Goal: Check status: Check status

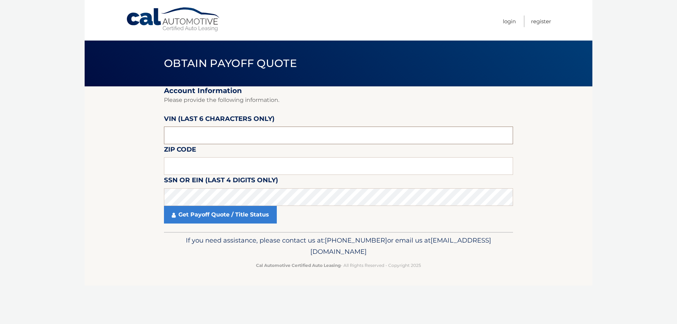
click at [214, 135] on input "text" at bounding box center [338, 136] width 349 height 18
click at [207, 170] on input "text" at bounding box center [338, 166] width 349 height 18
type input "08043"
click at [205, 132] on input "text" at bounding box center [338, 136] width 349 height 18
type input "020600"
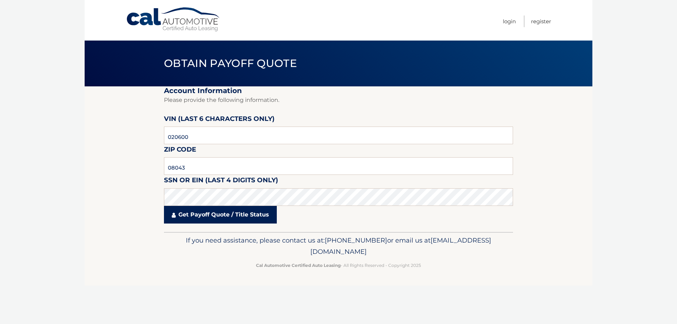
click at [221, 214] on link "Get Payoff Quote / Title Status" at bounding box center [220, 215] width 113 height 18
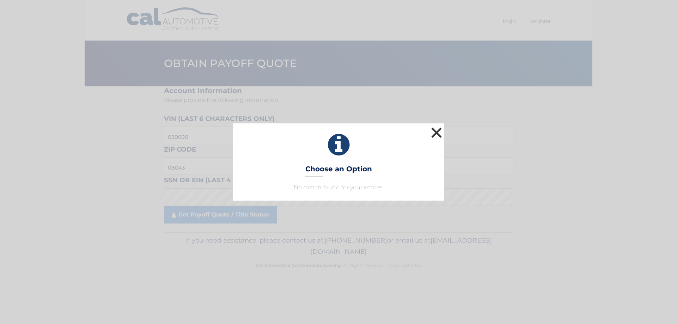
click at [437, 135] on button "×" at bounding box center [437, 133] width 14 height 14
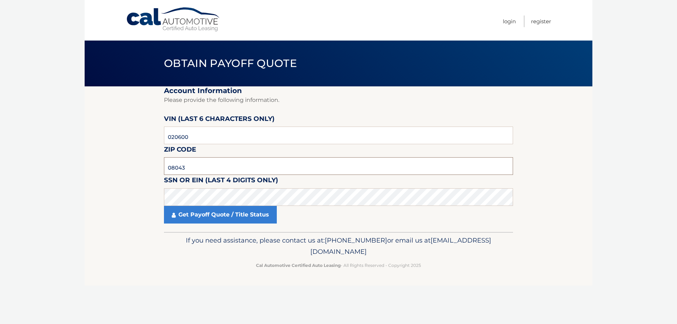
drag, startPoint x: 189, startPoint y: 165, endPoint x: 145, endPoint y: 163, distance: 44.1
click at [146, 163] on section "Account Information Please provide the following information. [PERSON_NAME] (la…" at bounding box center [339, 159] width 508 height 146
type input "07470"
drag, startPoint x: 209, startPoint y: 214, endPoint x: 209, endPoint y: 218, distance: 3.9
click at [209, 215] on link "Get Payoff Quote / Title Status" at bounding box center [220, 215] width 113 height 18
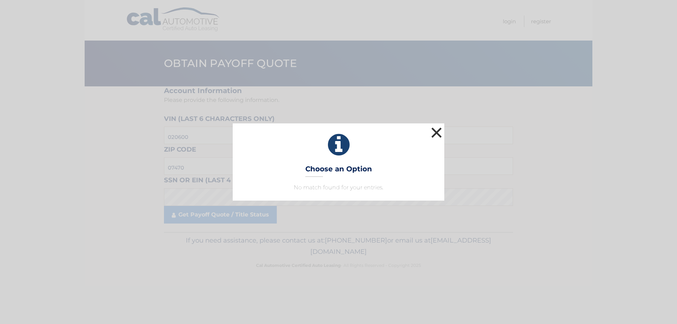
click at [438, 132] on button "×" at bounding box center [437, 133] width 14 height 14
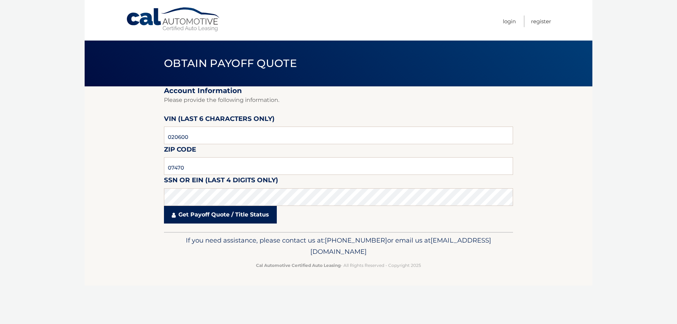
click at [198, 214] on link "Get Payoff Quote / Title Status" at bounding box center [220, 215] width 113 height 18
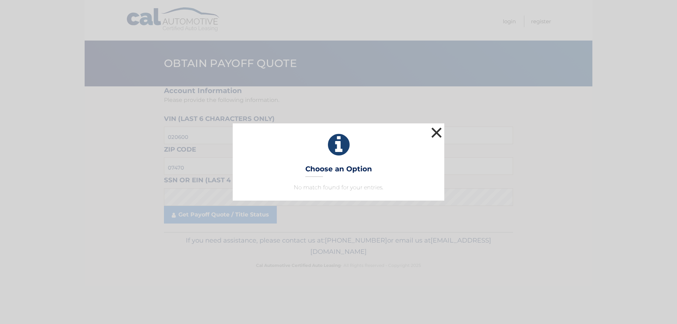
click at [435, 131] on button "×" at bounding box center [437, 133] width 14 height 14
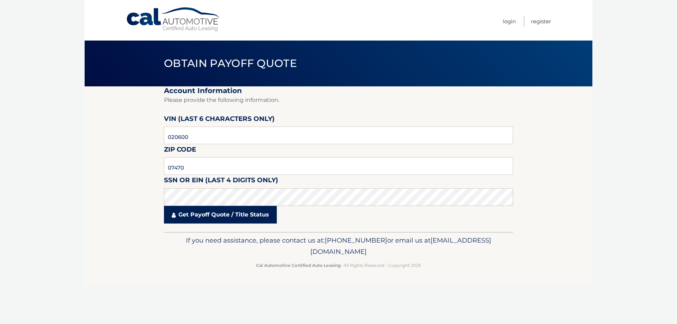
click at [220, 222] on link "Get Payoff Quote / Title Status" at bounding box center [220, 215] width 113 height 18
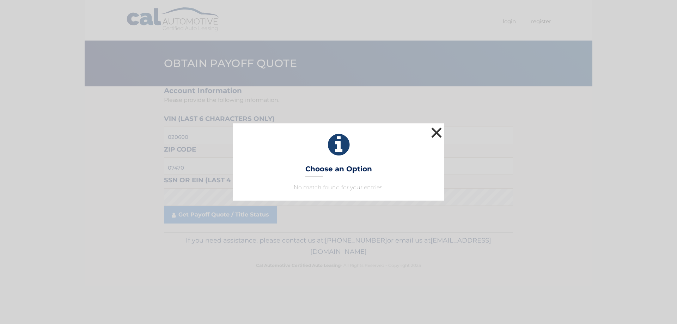
click at [432, 134] on button "×" at bounding box center [437, 133] width 14 height 14
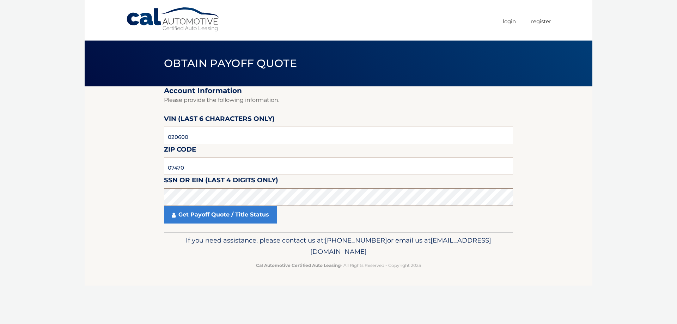
click at [157, 203] on section "Account Information Please provide the following information. [PERSON_NAME] (la…" at bounding box center [339, 159] width 508 height 146
click button "For Originating Dealer" at bounding box center [0, 0] width 0 height 0
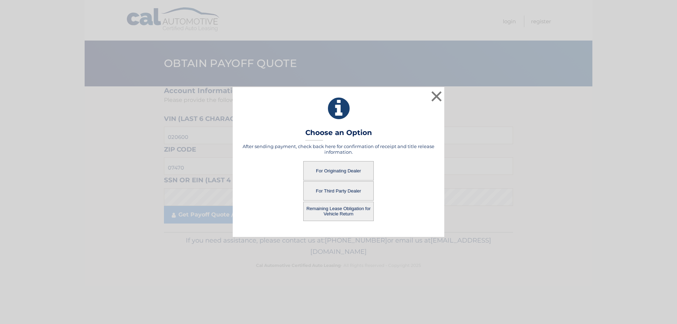
click at [334, 171] on button "For Originating Dealer" at bounding box center [338, 170] width 71 height 19
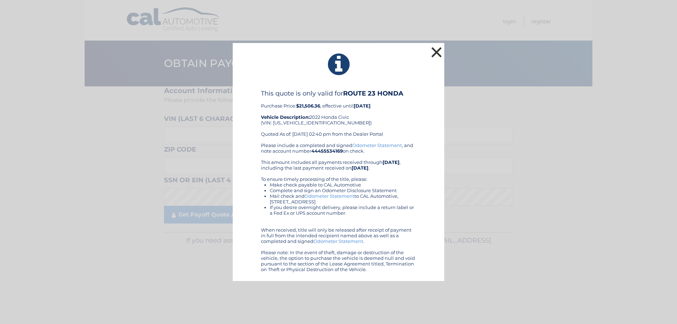
click at [440, 54] on button "×" at bounding box center [437, 52] width 14 height 14
